Goal: Transaction & Acquisition: Purchase product/service

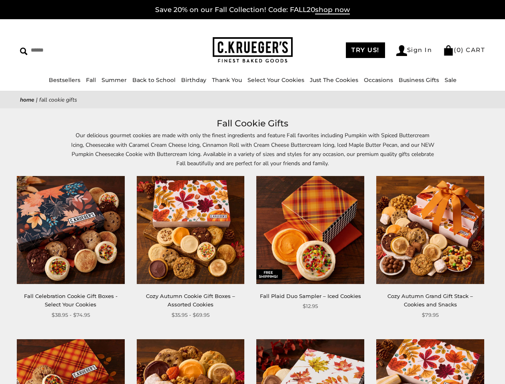
click at [252, 192] on div "**********" at bounding box center [304, 243] width 120 height 135
click at [376, 80] on link "Occasions" at bounding box center [378, 79] width 29 height 7
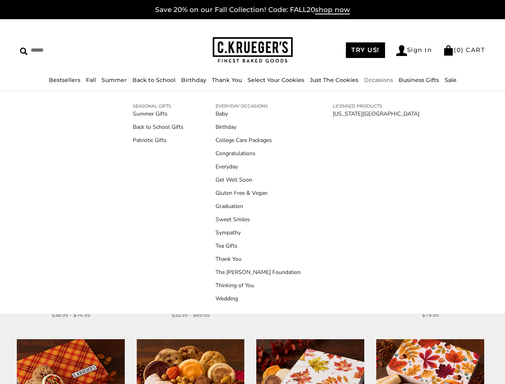
click at [252, 250] on ul "Baby Birthday College Care Packages Congratulations Everyday Get Well Soon Glut…" at bounding box center [257, 205] width 85 height 193
